Goal: Task Accomplishment & Management: Use online tool/utility

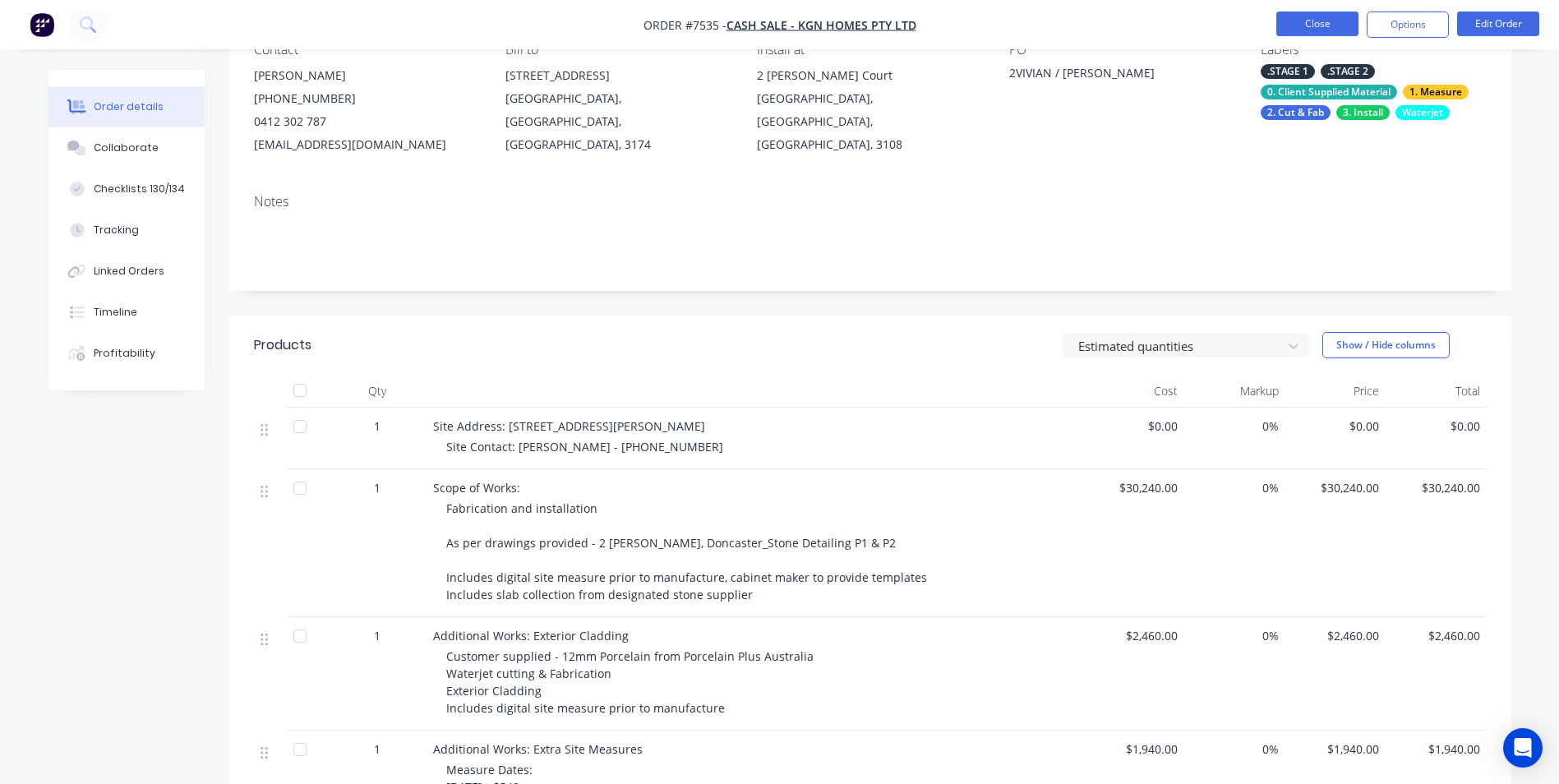
scroll to position [164, 0]
click at [1302, 22] on button "Close" at bounding box center [1317, 23] width 82 height 25
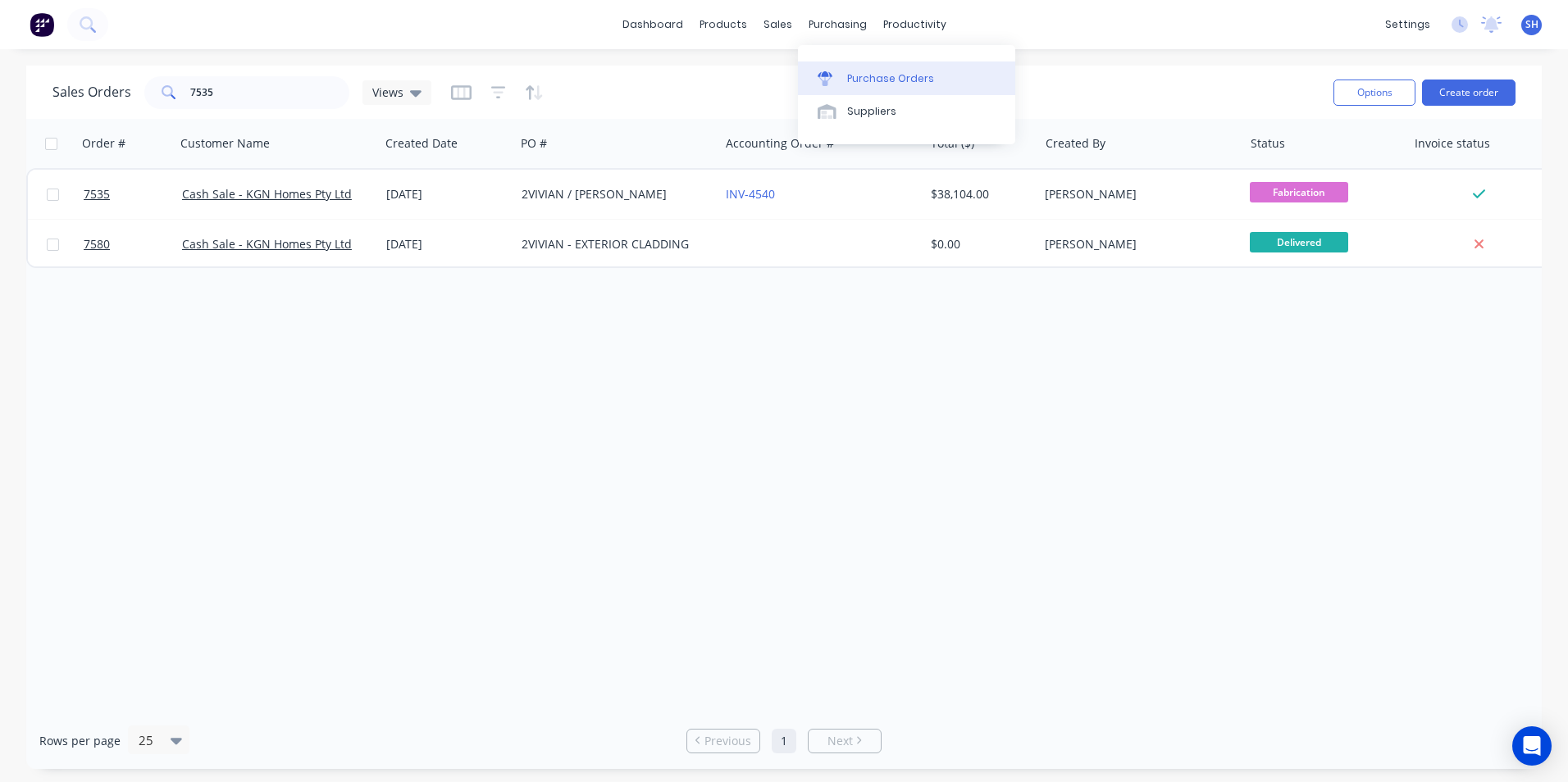
click at [874, 75] on div "Purchase Orders" at bounding box center [890, 78] width 87 height 15
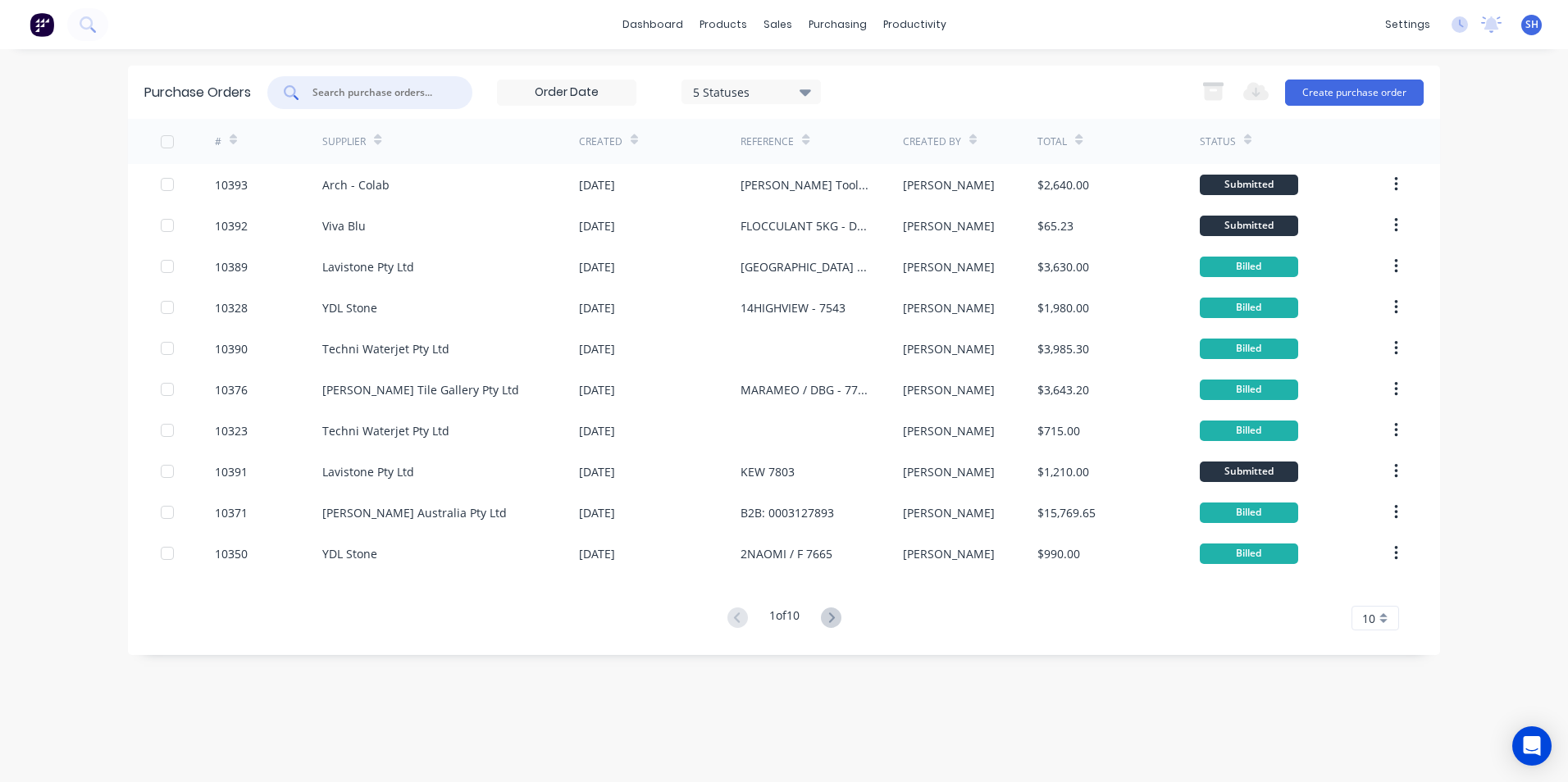
click at [395, 96] on input "text" at bounding box center [379, 92] width 136 height 16
type input "arch"
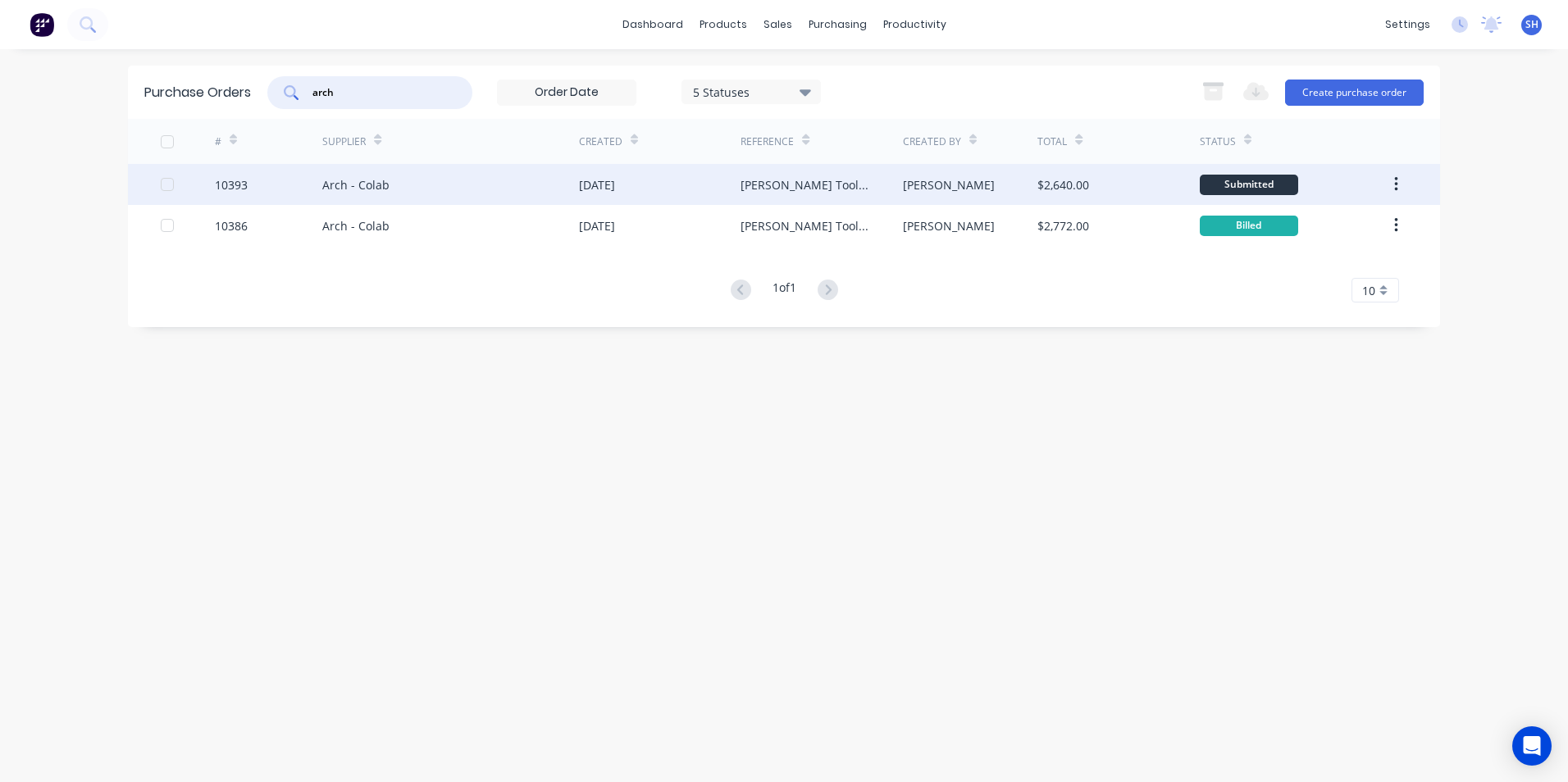
click at [731, 190] on div "[DATE]" at bounding box center [659, 184] width 161 height 41
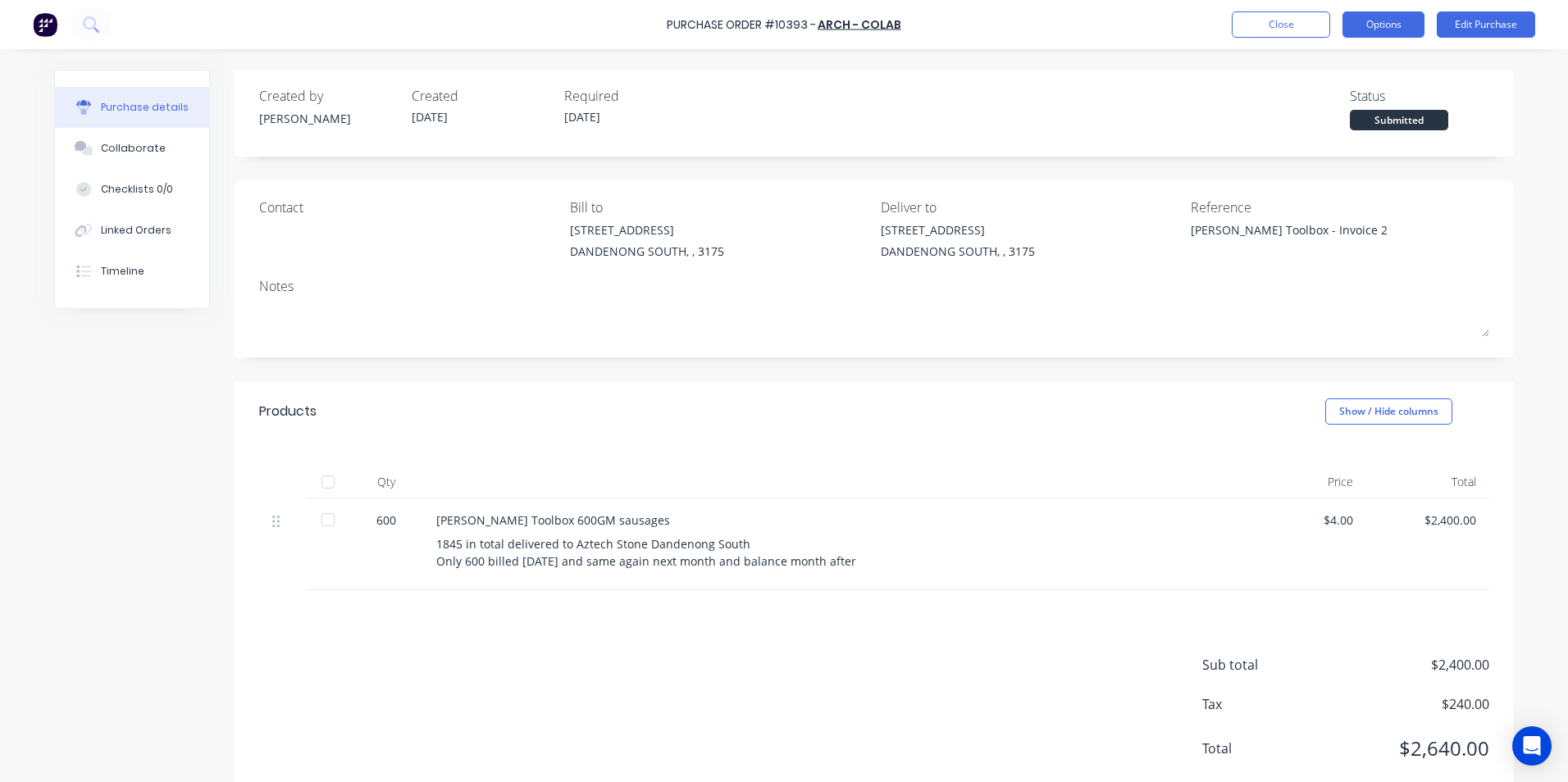
click at [1380, 30] on button "Options" at bounding box center [1383, 24] width 82 height 26
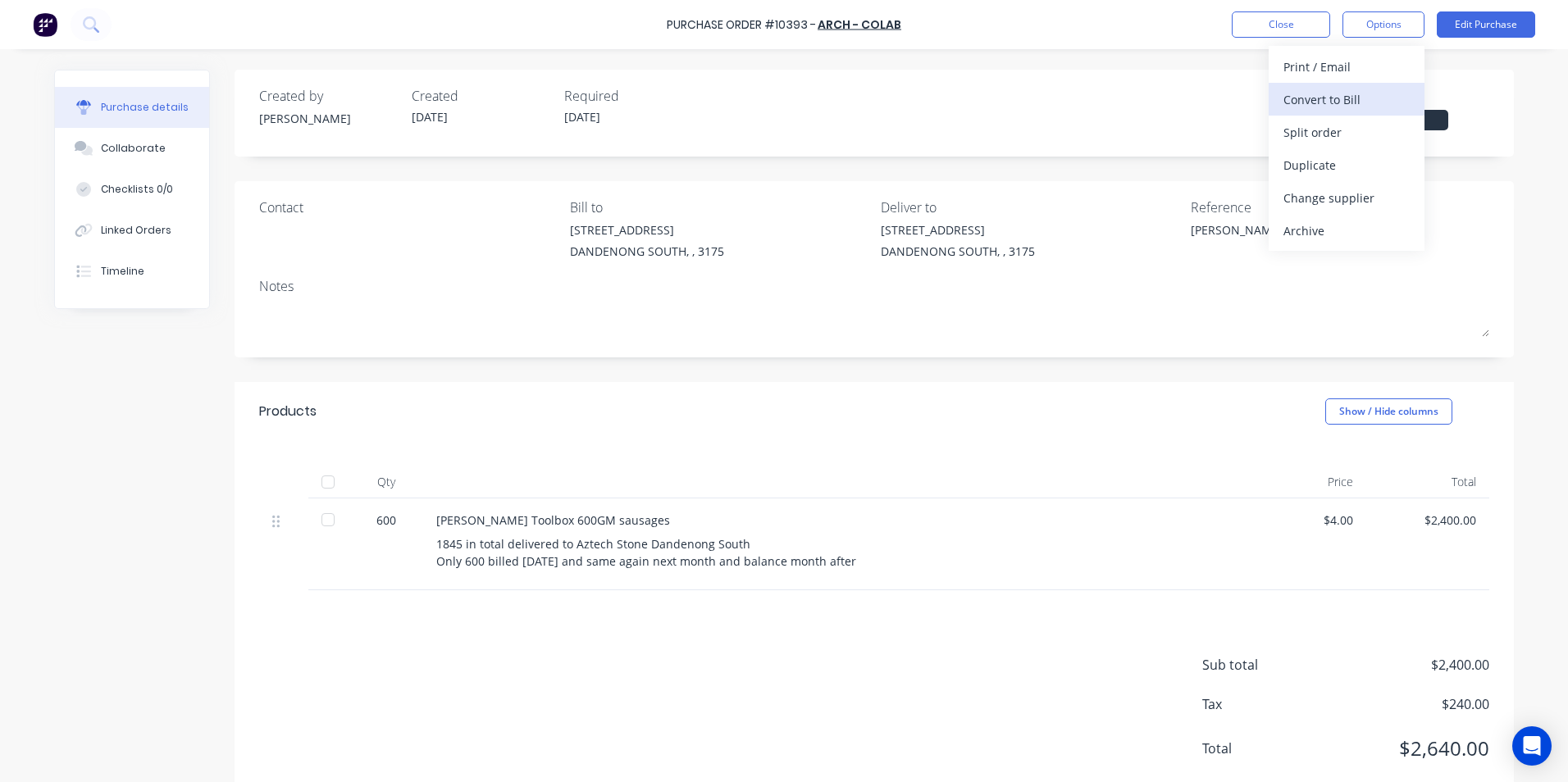
click at [1341, 93] on div "Convert to Bill" at bounding box center [1346, 100] width 127 height 24
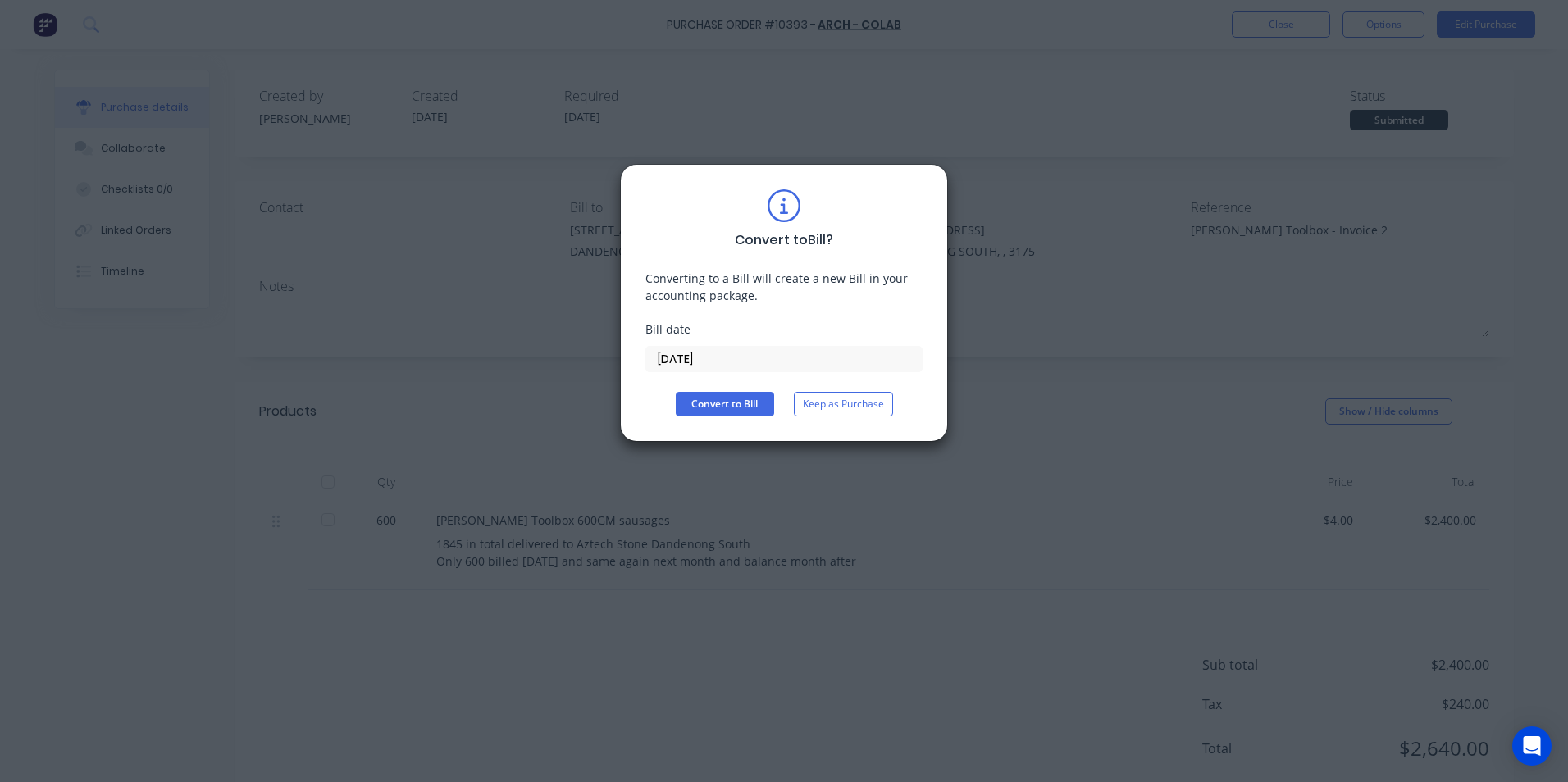
click at [677, 365] on input "[DATE]" at bounding box center [784, 359] width 276 height 25
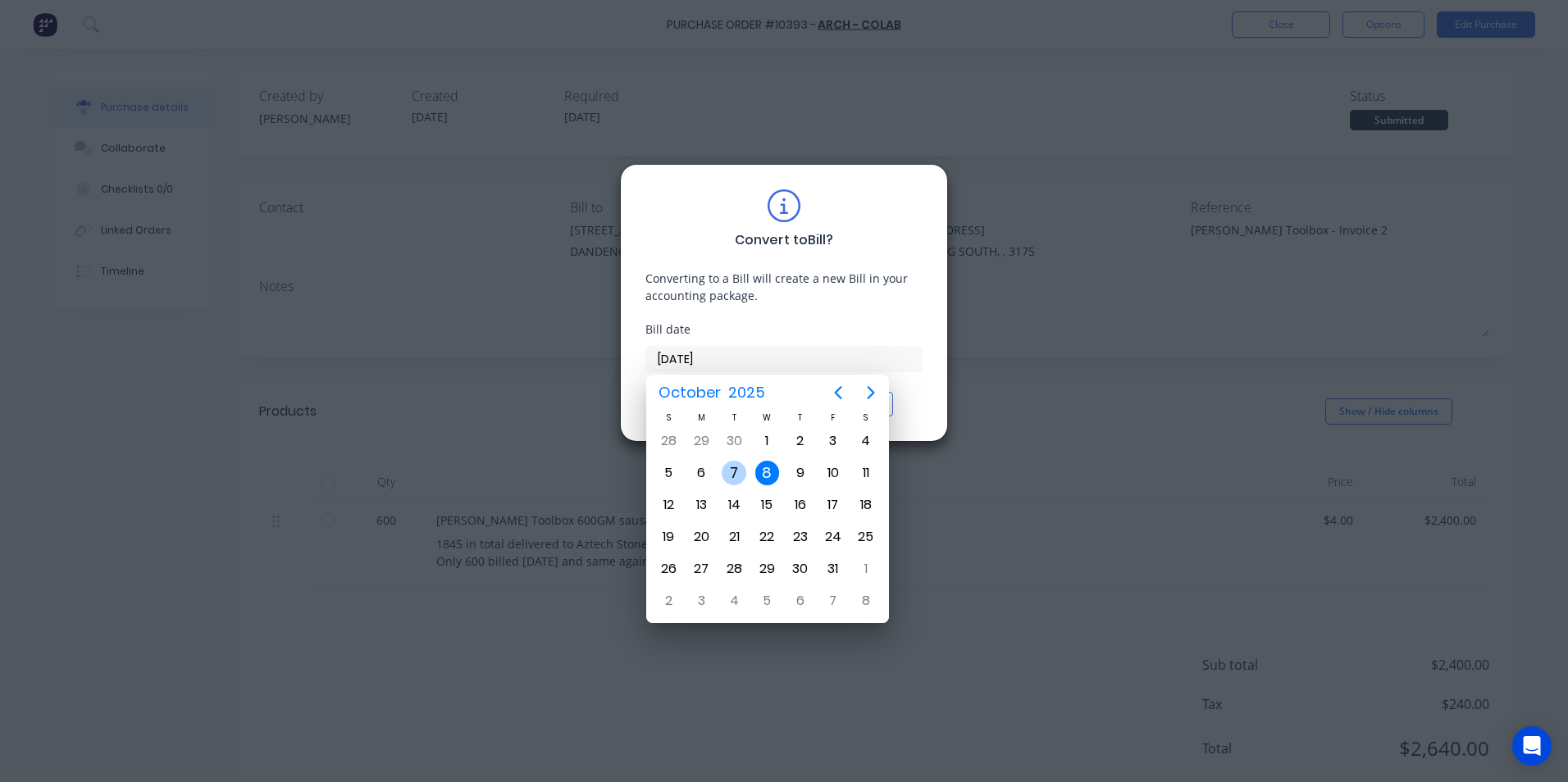
click at [725, 478] on div "7" at bounding box center [733, 473] width 25 height 25
type input "[DATE]"
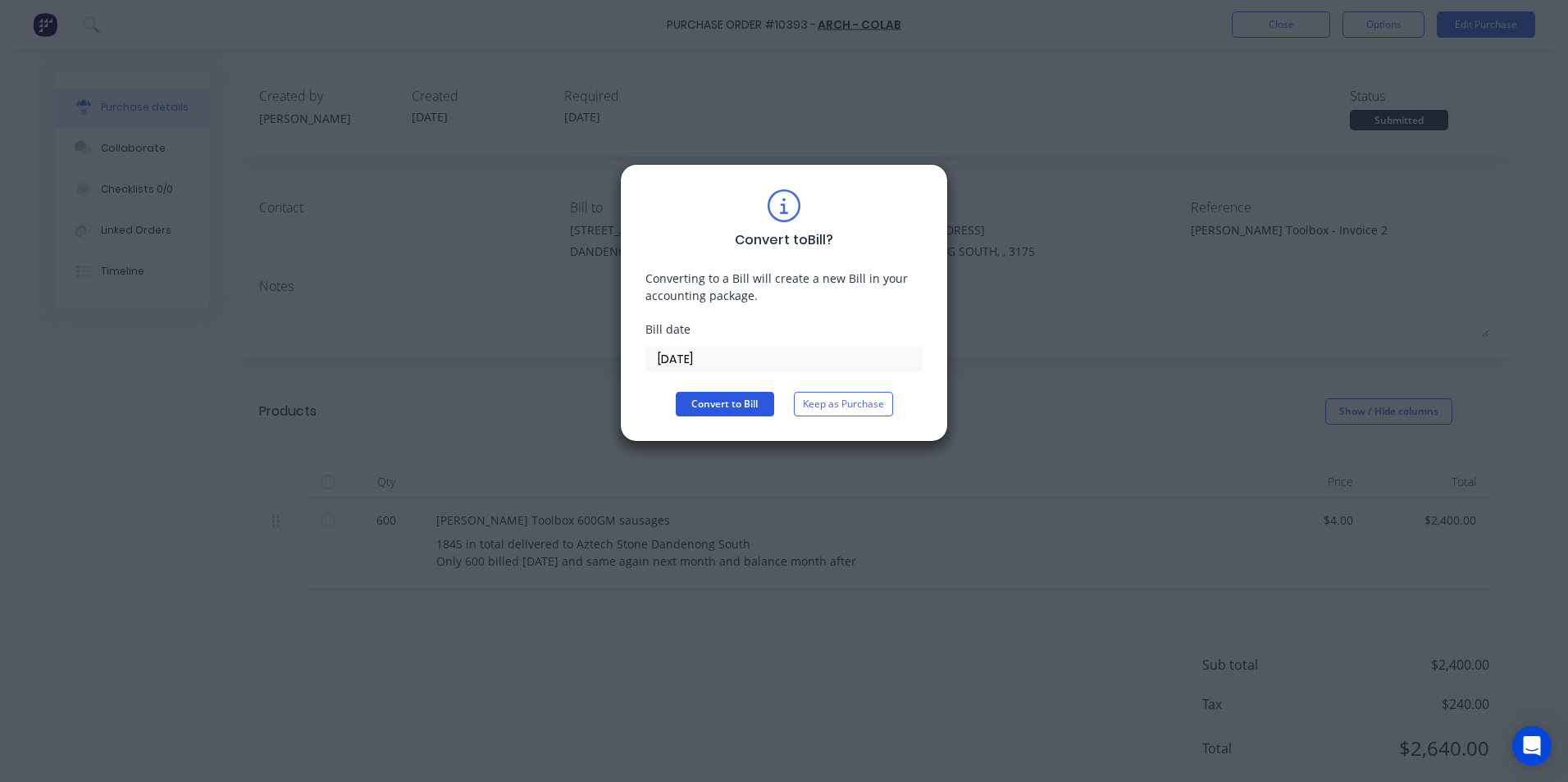
click at [703, 405] on button "Convert to Bill" at bounding box center [725, 404] width 98 height 25
